Goal: Transaction & Acquisition: Purchase product/service

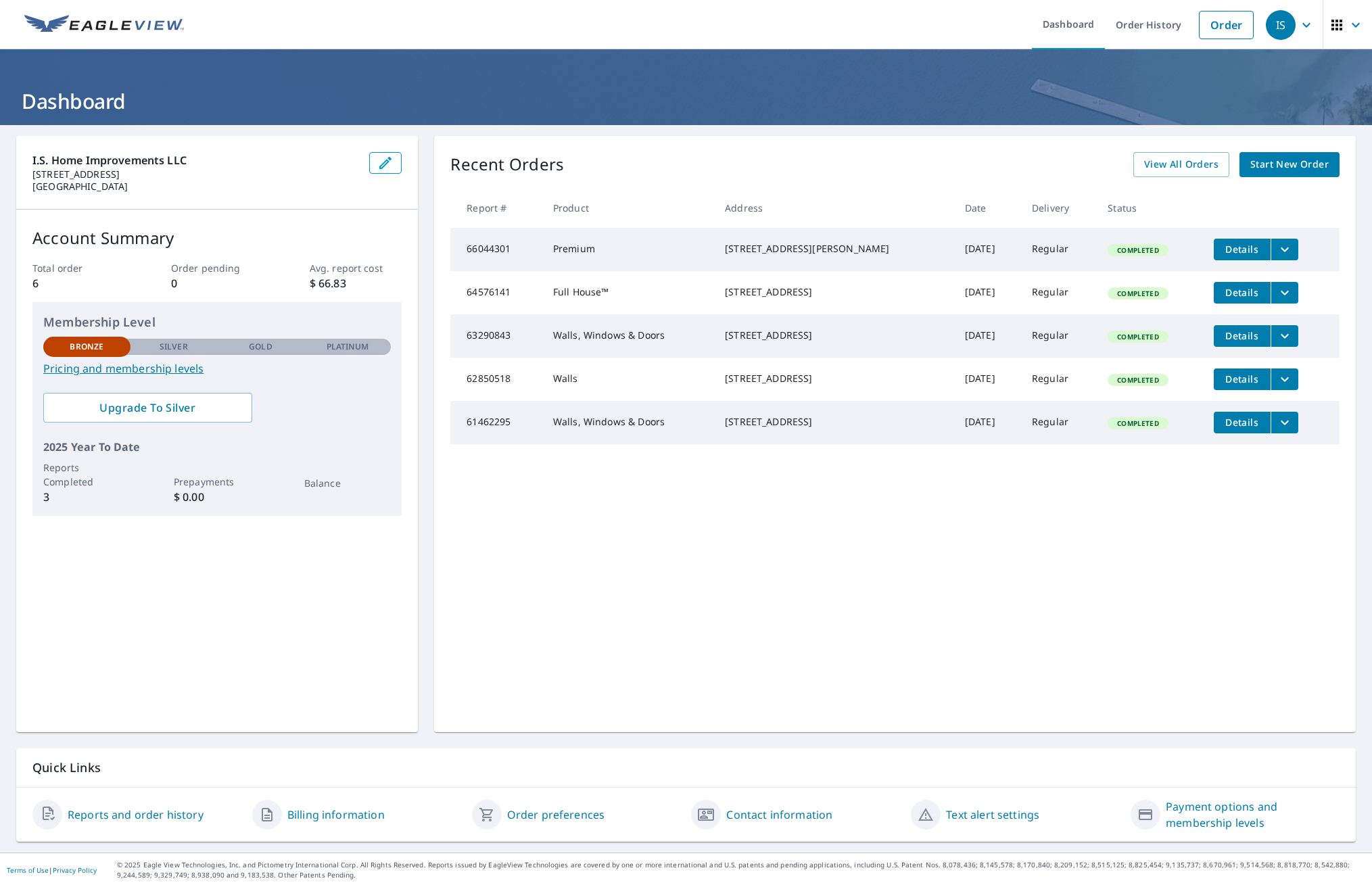
click at [1277, 164] on span "Start New Order" at bounding box center [1289, 164] width 79 height 17
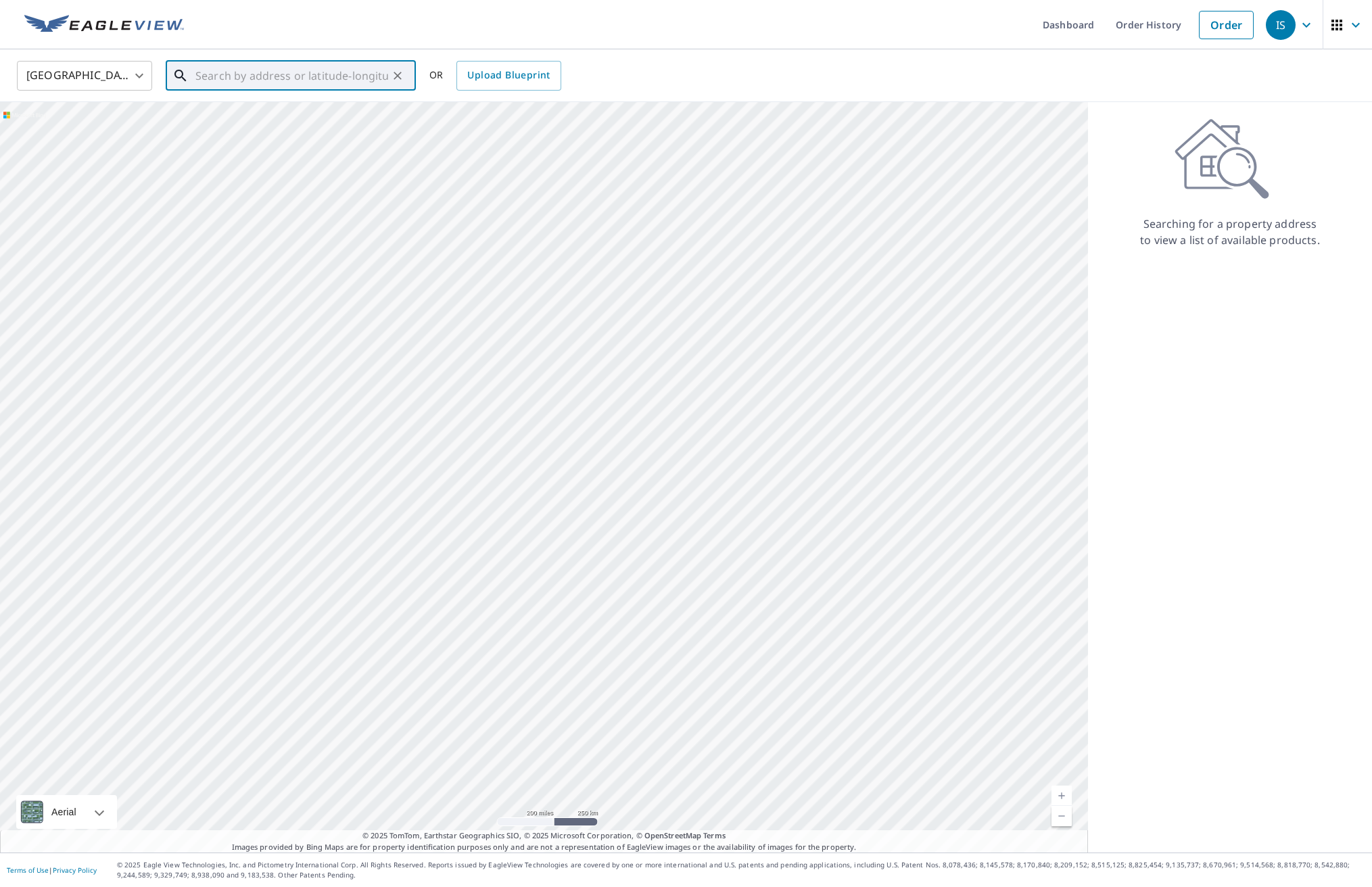
click at [226, 80] on input "text" at bounding box center [292, 76] width 193 height 37
click at [247, 114] on span "[STREET_ADDRESS][PERSON_NAME]" at bounding box center [299, 115] width 212 height 16
type input "[STREET_ADDRESS][PERSON_NAME]"
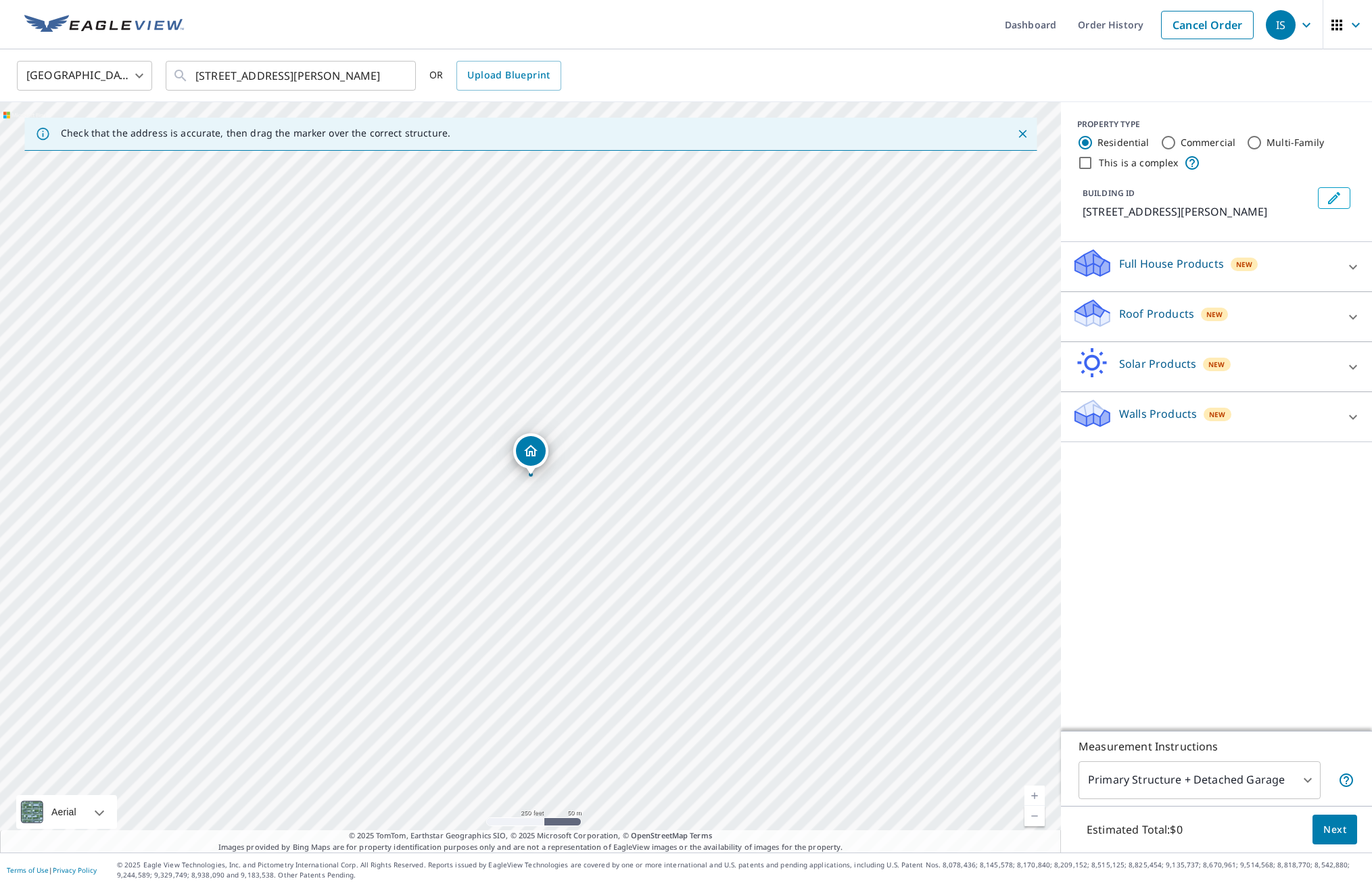
click at [1349, 268] on icon at bounding box center [1353, 267] width 17 height 16
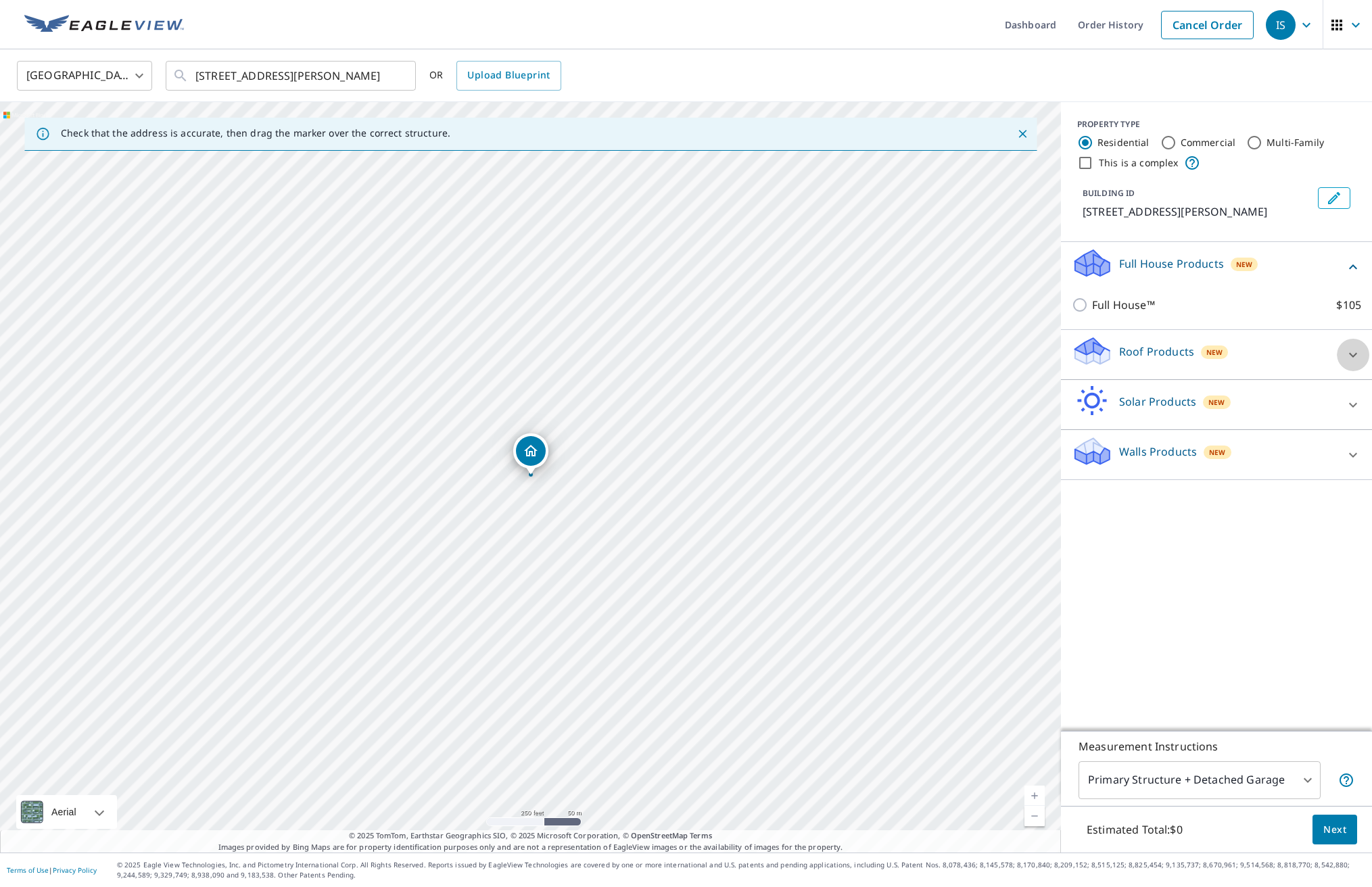
click at [1351, 354] on icon at bounding box center [1353, 355] width 8 height 4
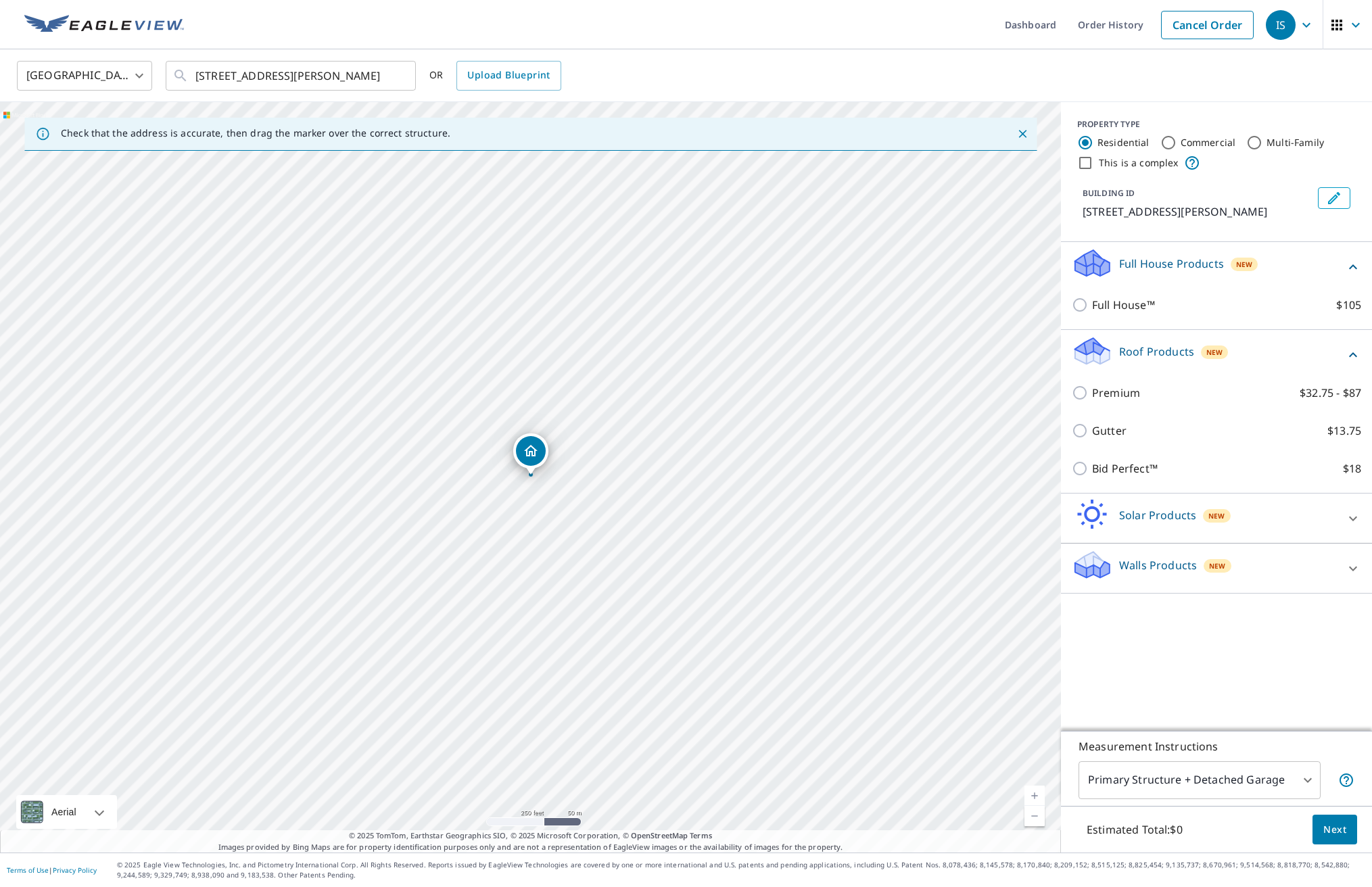
click at [1353, 520] on icon at bounding box center [1353, 518] width 8 height 4
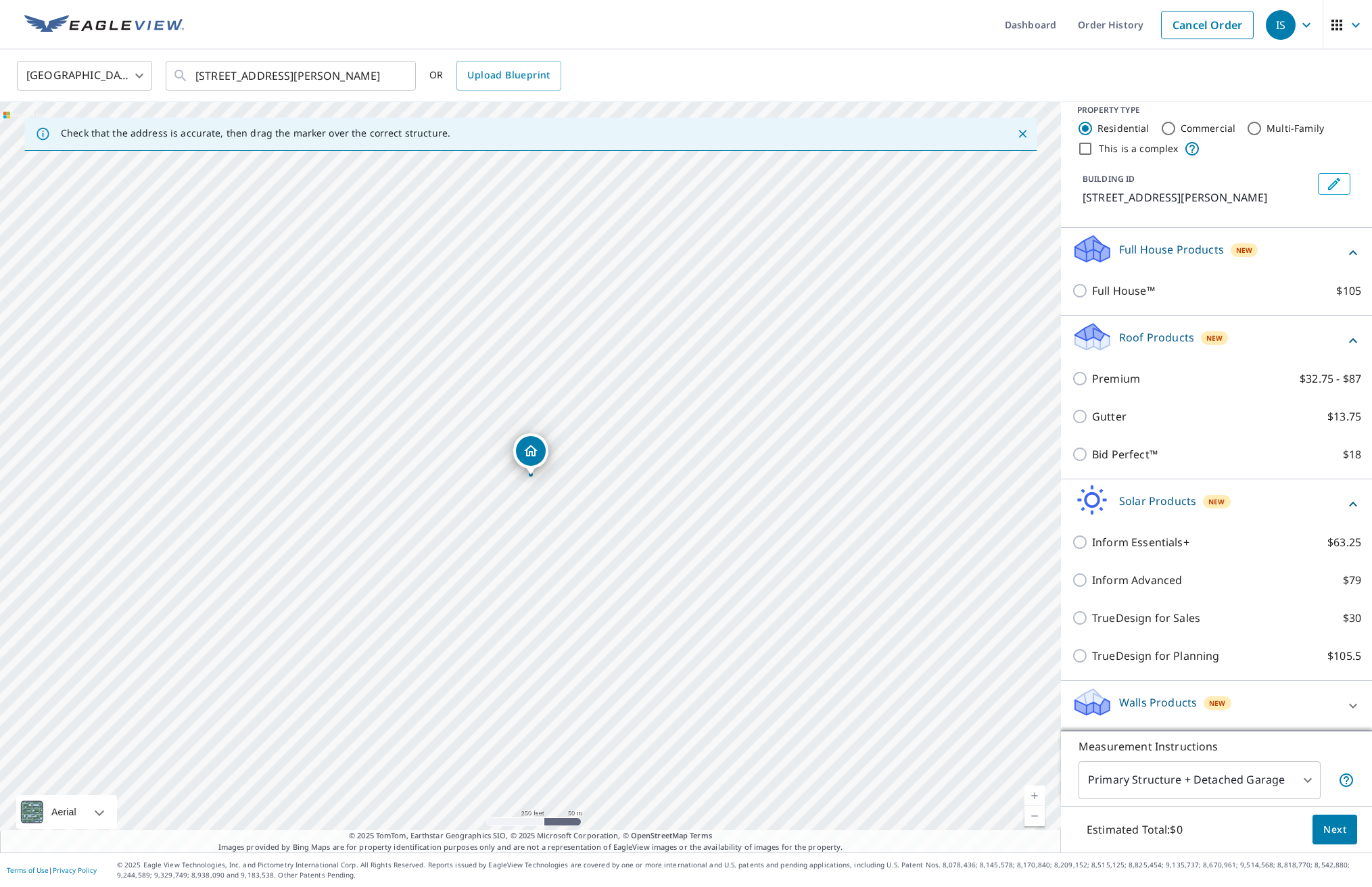
scroll to position [14, 0]
click at [1357, 705] on icon at bounding box center [1353, 706] width 8 height 4
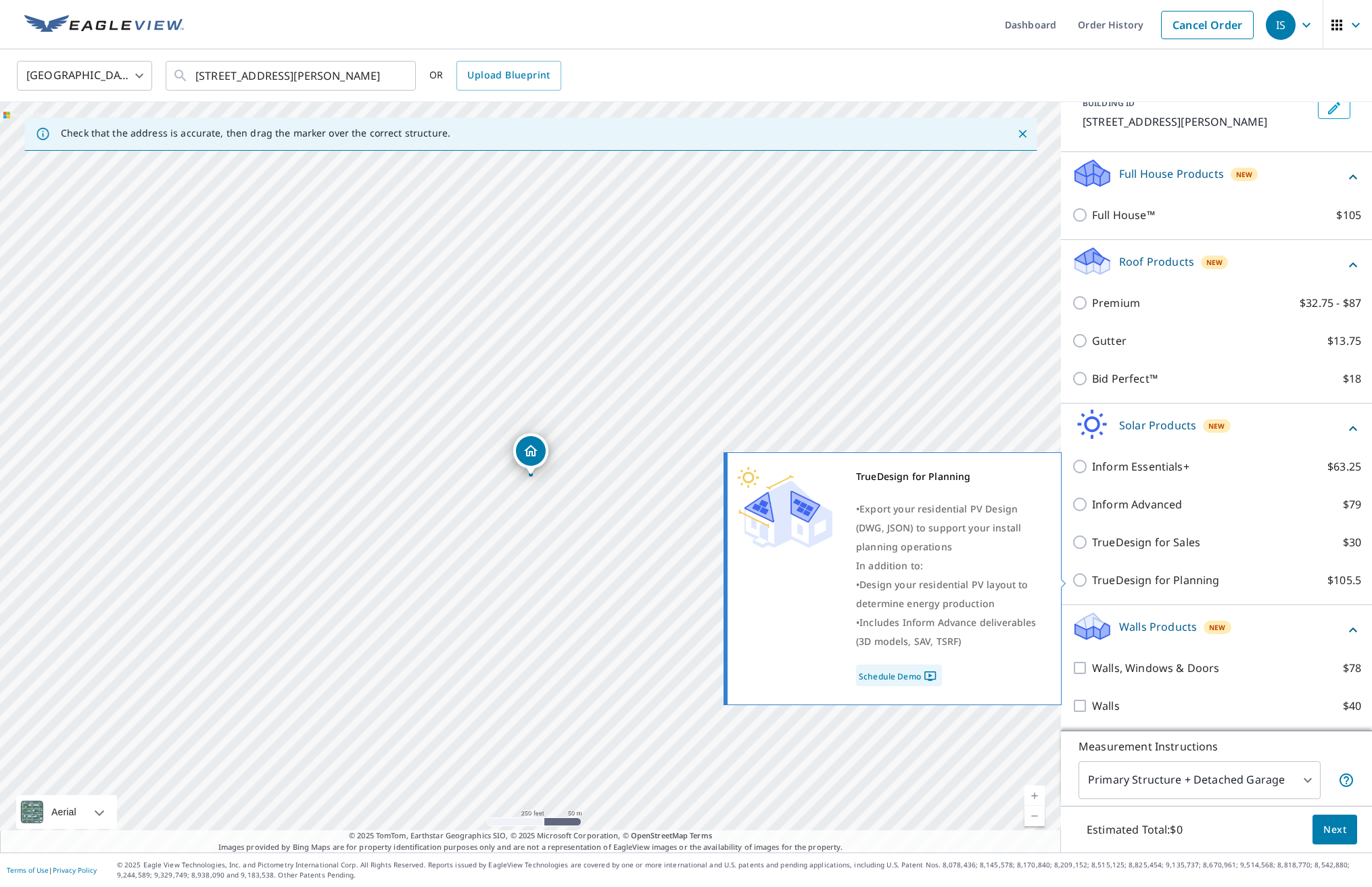
scroll to position [90, 0]
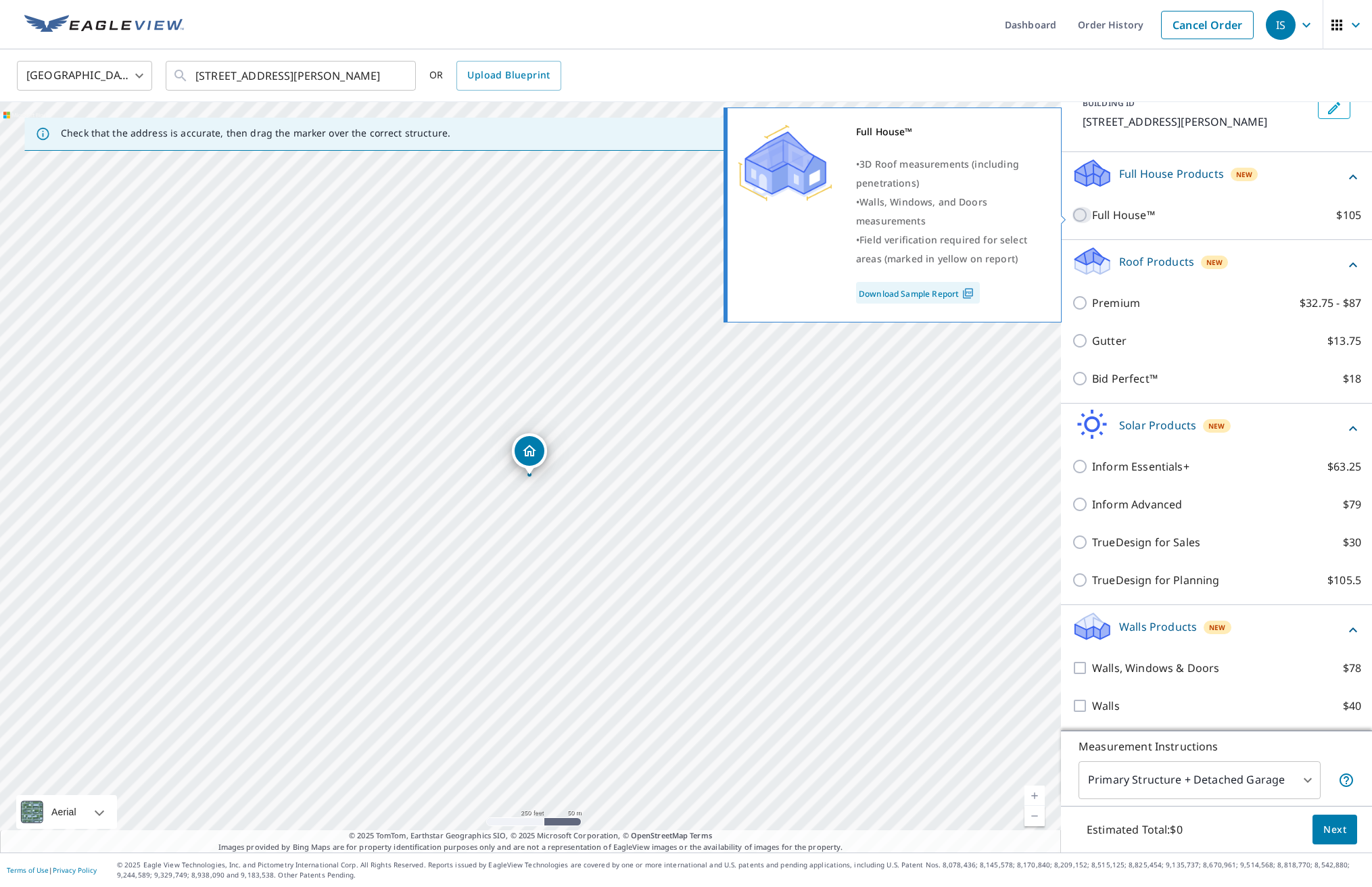
click at [1081, 213] on input "Full House™ $105" at bounding box center [1082, 215] width 20 height 16
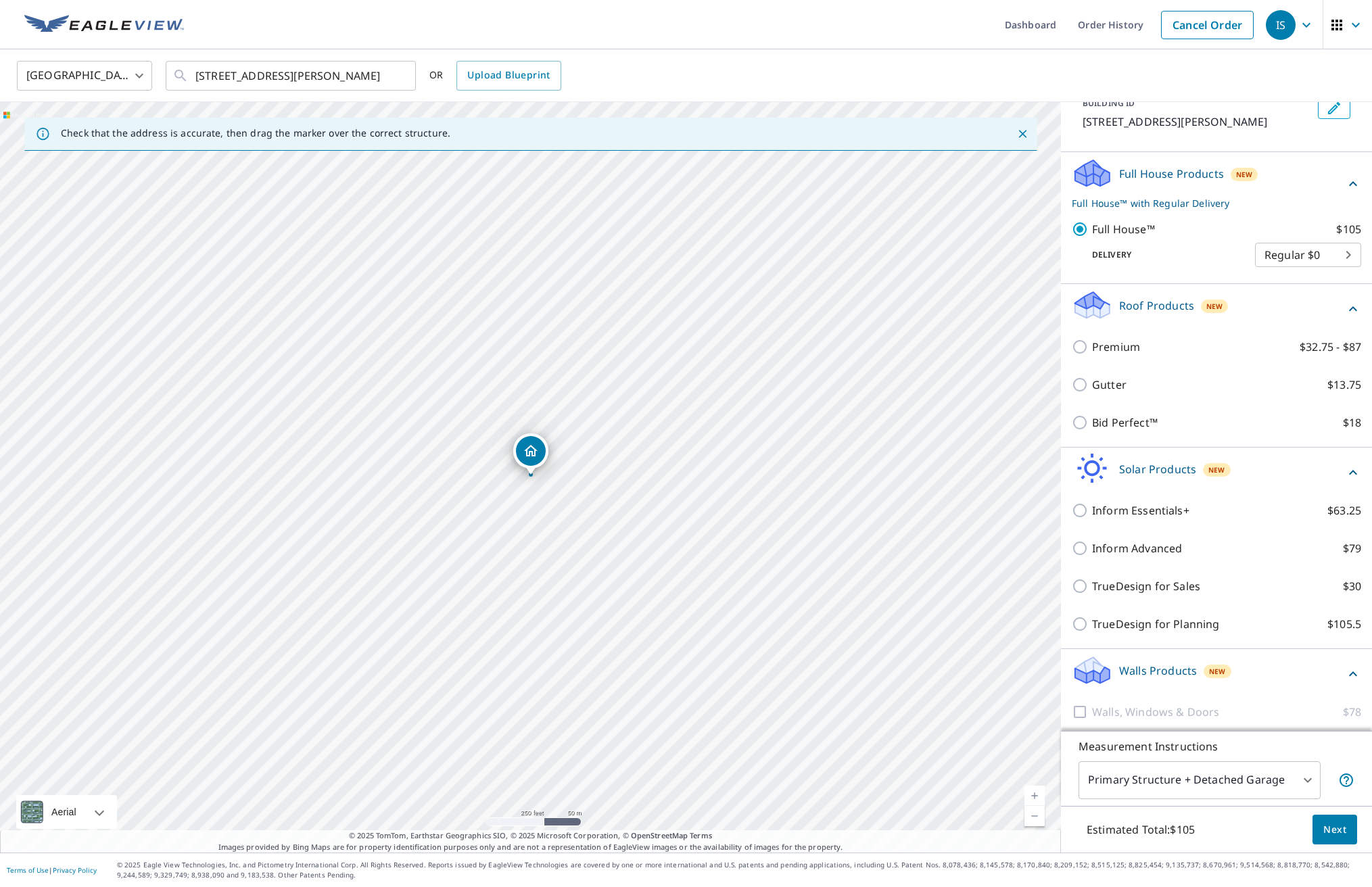
click at [1348, 251] on body "IS IS Dashboard Order History Cancel Order IS [GEOGRAPHIC_DATA] [GEOGRAPHIC_DAT…" at bounding box center [686, 443] width 1372 height 887
click at [1223, 236] on div at bounding box center [686, 443] width 1372 height 887
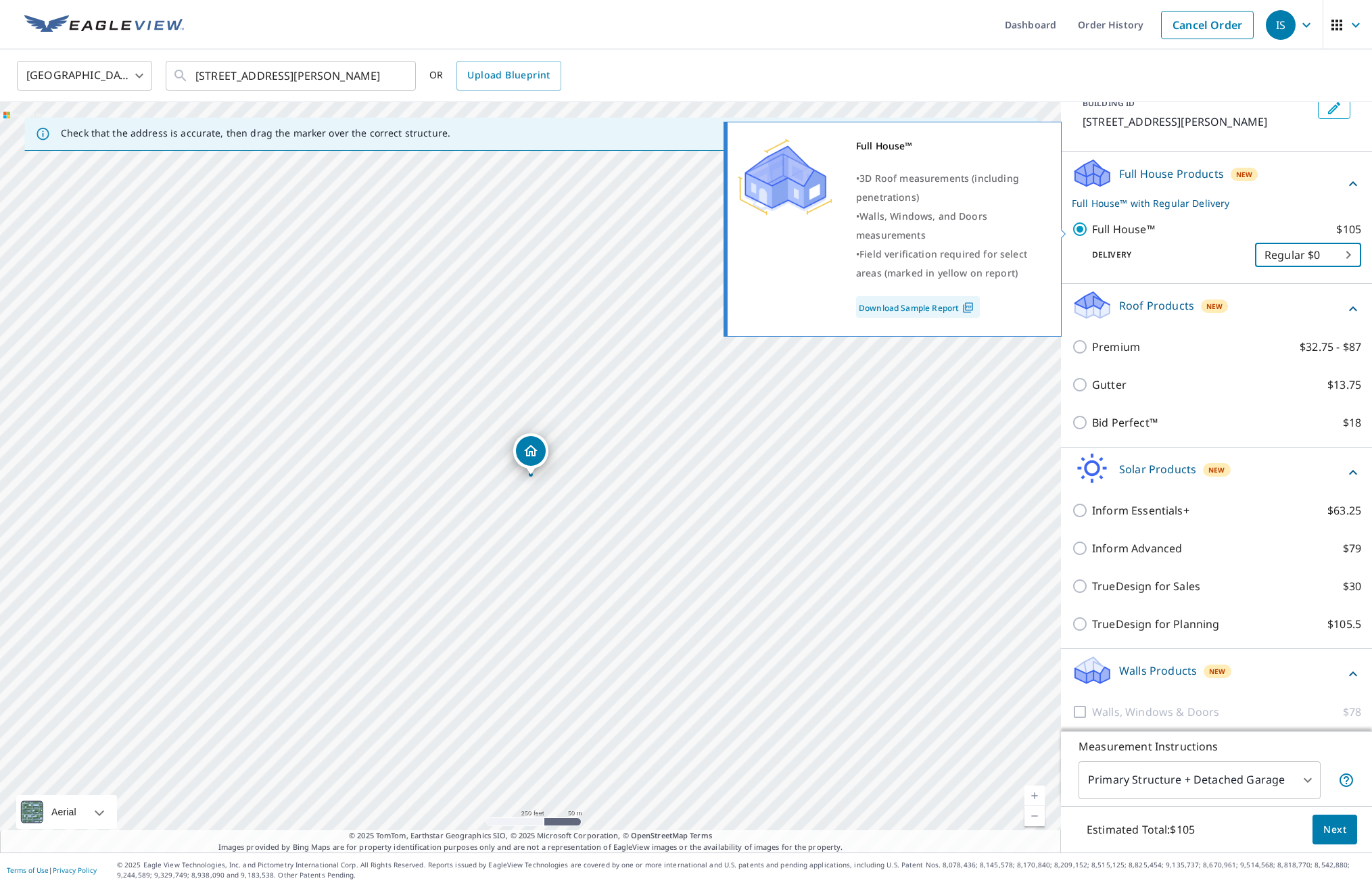
click at [1222, 236] on label "Full House™ $105" at bounding box center [1226, 229] width 269 height 16
click at [1092, 236] on input "Full House™ $105" at bounding box center [1082, 229] width 20 height 16
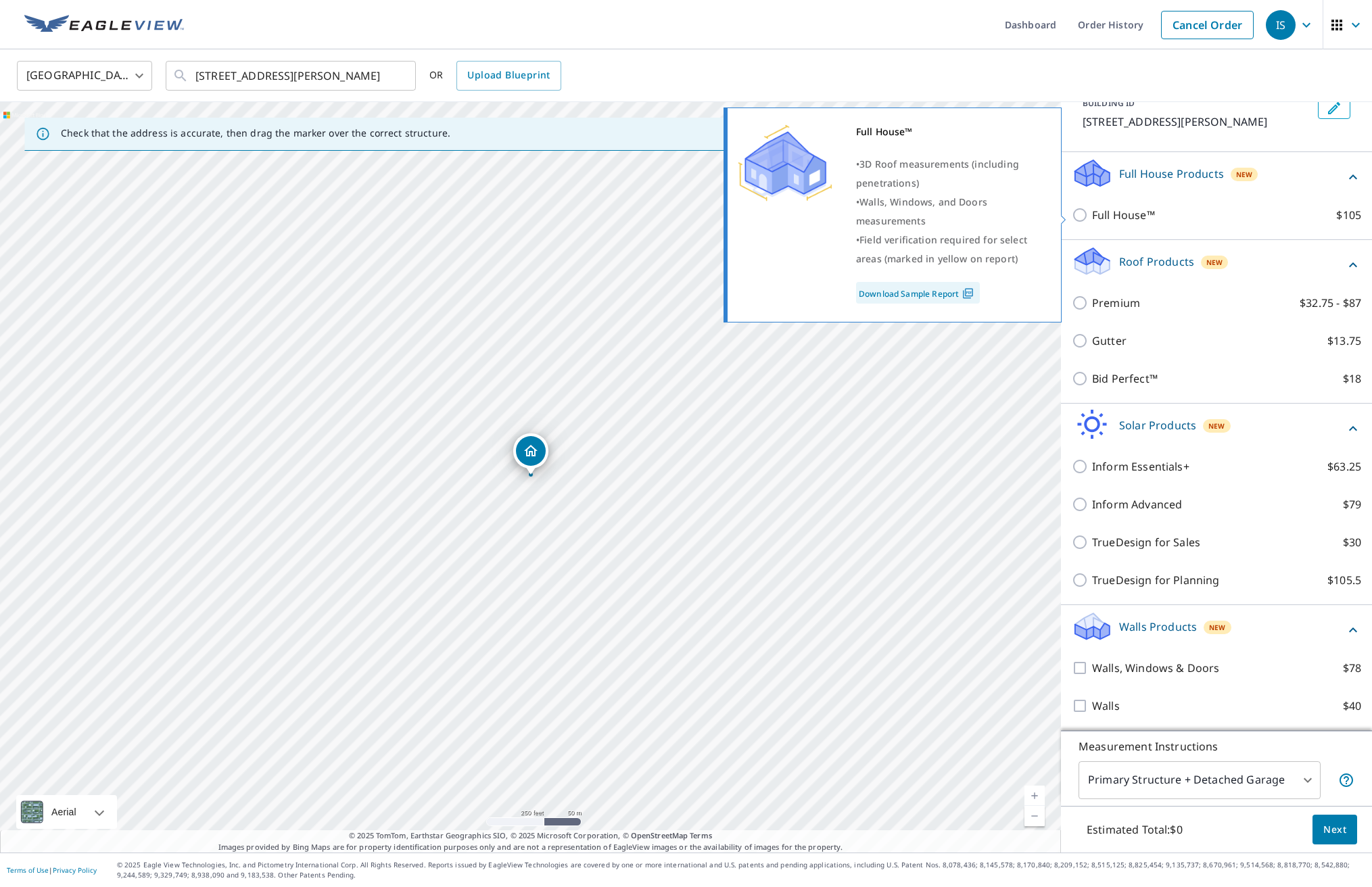
click at [1080, 211] on input "Full House™ $105" at bounding box center [1082, 215] width 20 height 16
checkbox input "true"
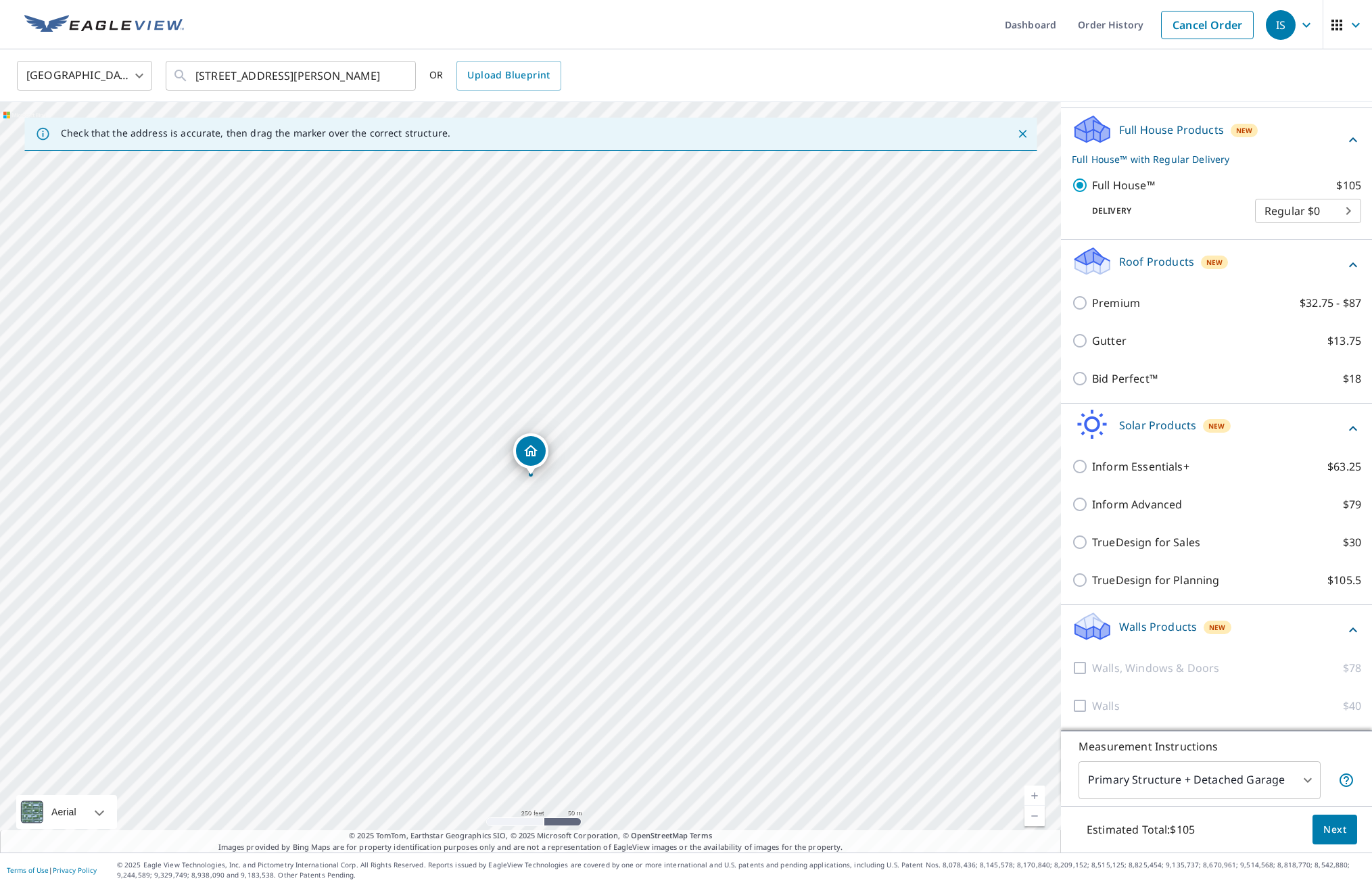
scroll to position [134, 0]
click at [1329, 827] on span "Next" at bounding box center [1334, 829] width 23 height 17
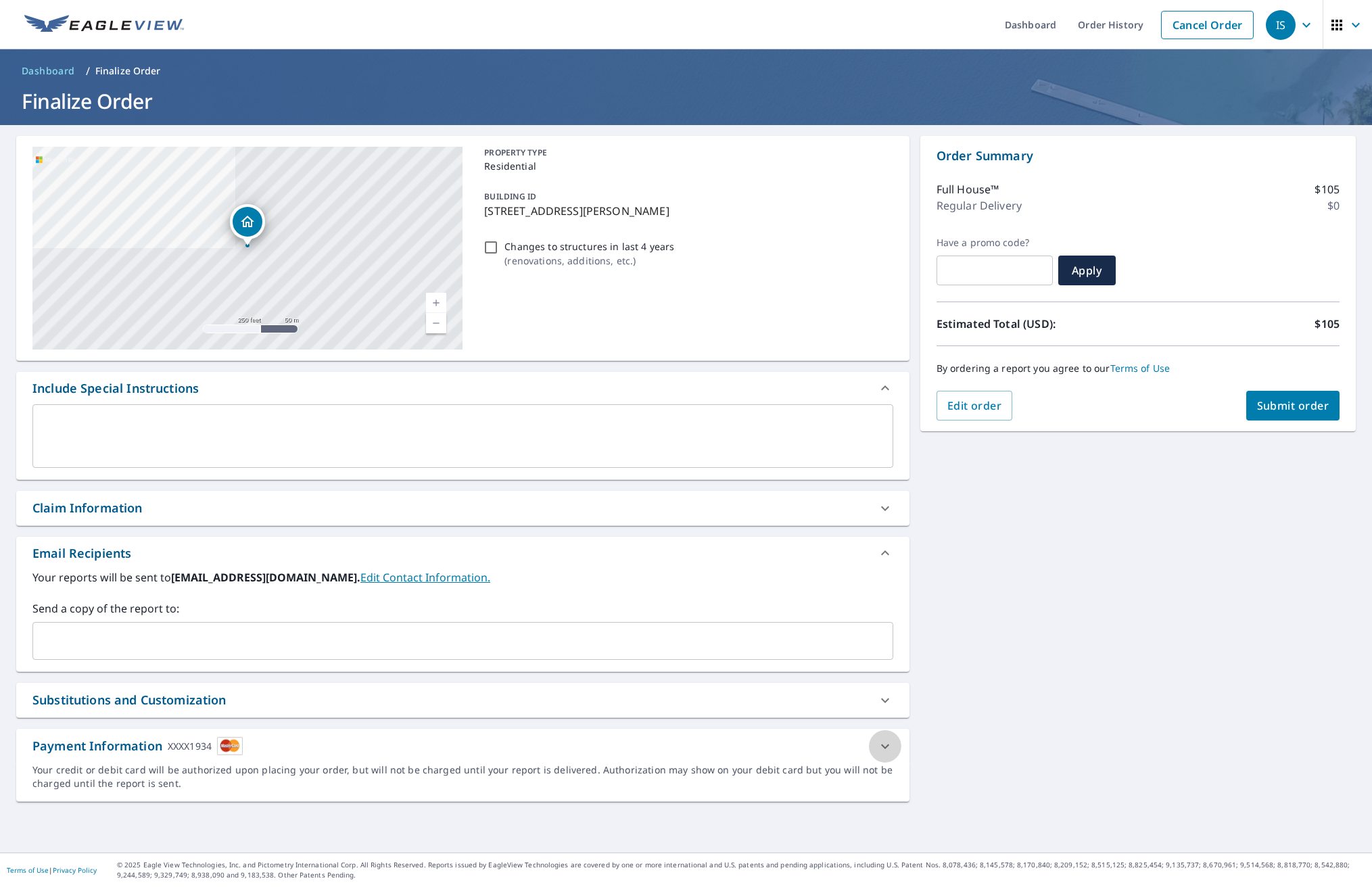
click at [883, 742] on icon at bounding box center [885, 747] width 17 height 16
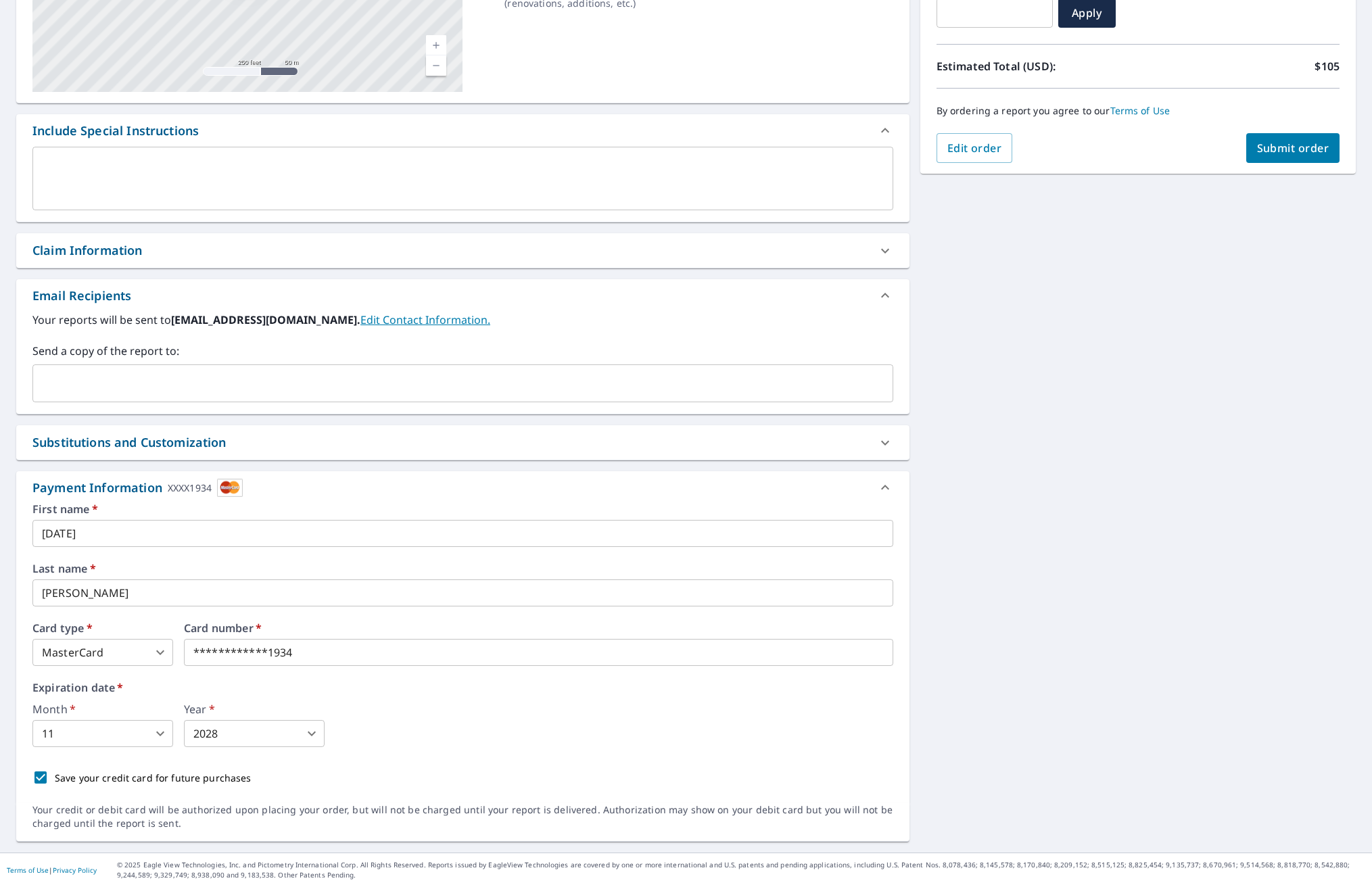
scroll to position [258, 0]
click at [1278, 145] on span "Submit order" at bounding box center [1293, 148] width 72 height 15
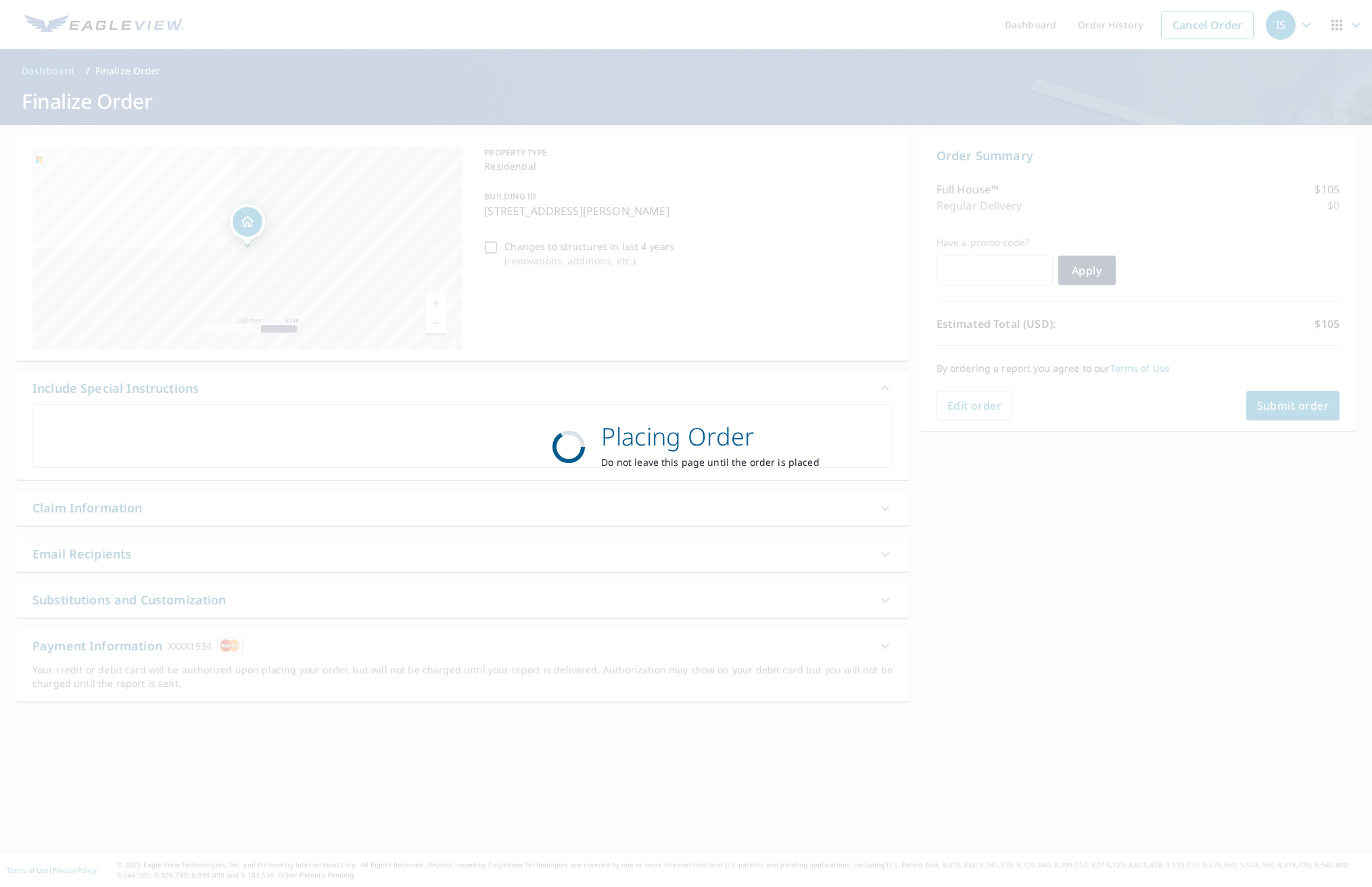
scroll to position [0, 0]
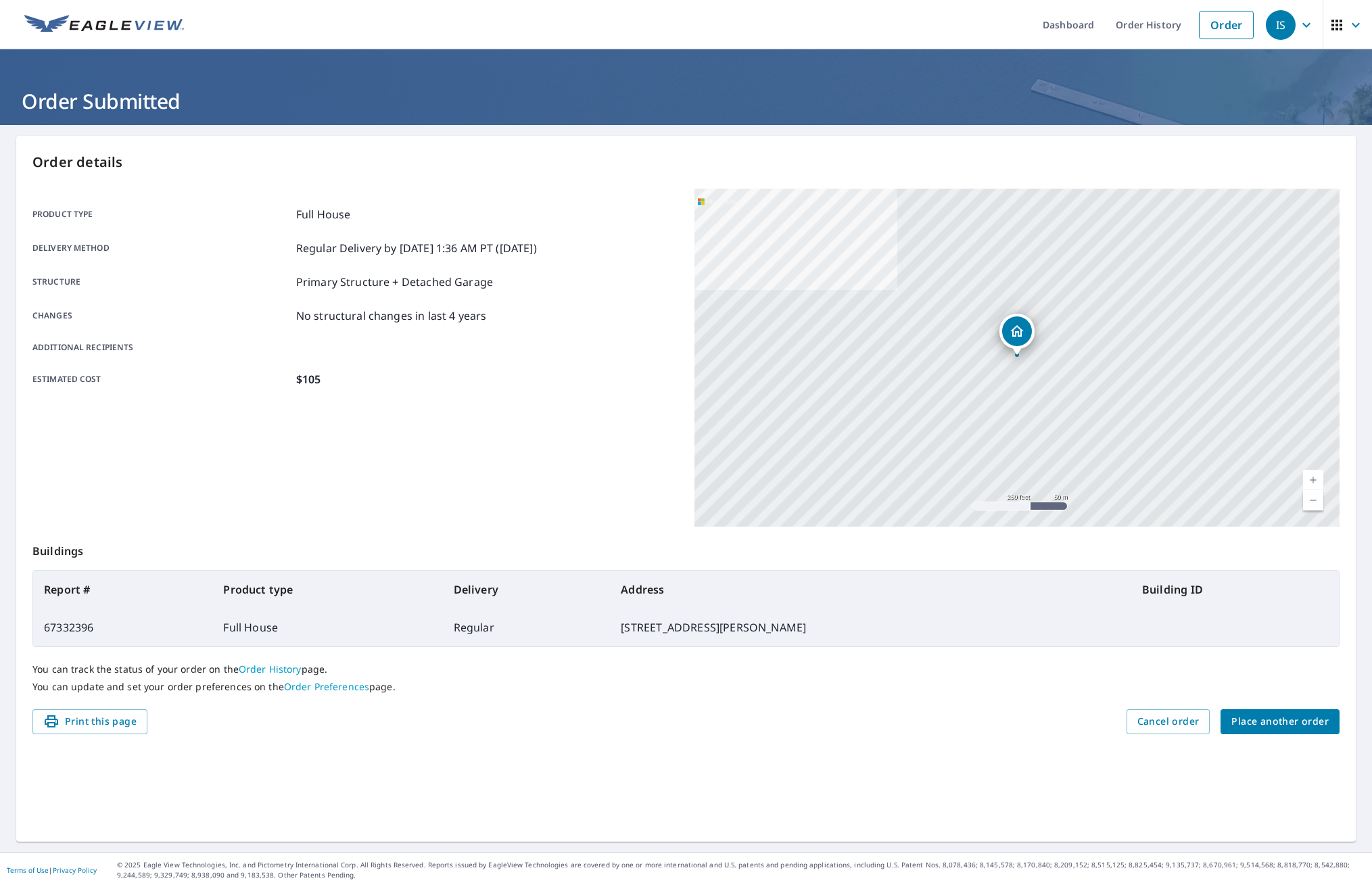
click at [1287, 23] on div "IS" at bounding box center [1281, 25] width 30 height 30
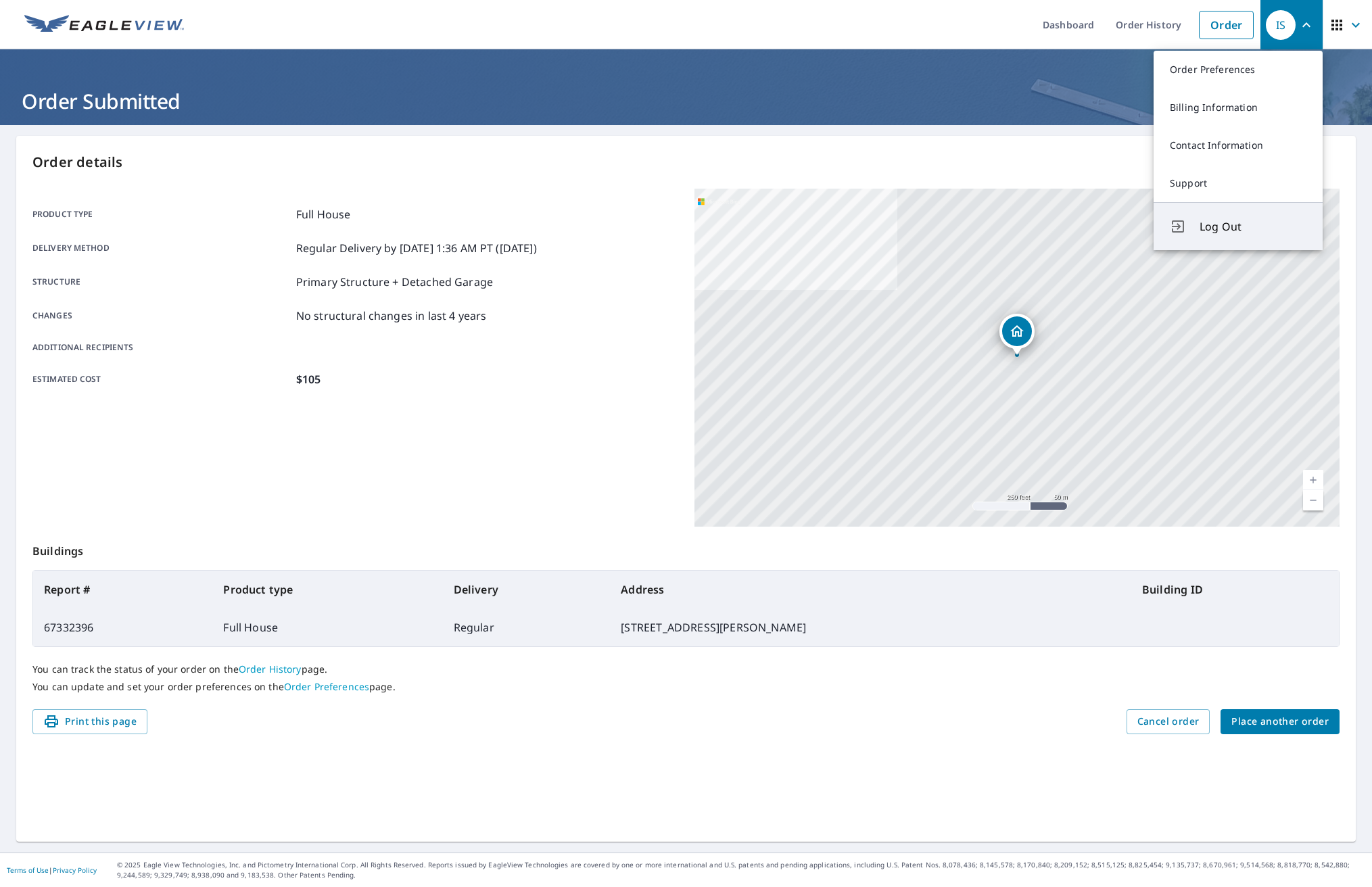
click at [1220, 226] on span "Log Out" at bounding box center [1253, 226] width 107 height 16
